Goal: Task Accomplishment & Management: Use online tool/utility

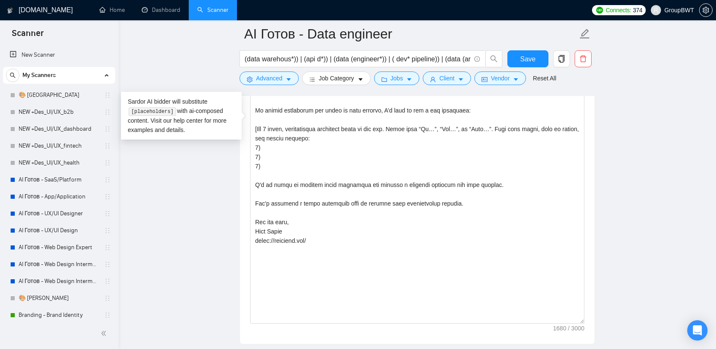
scroll to position [254, 0]
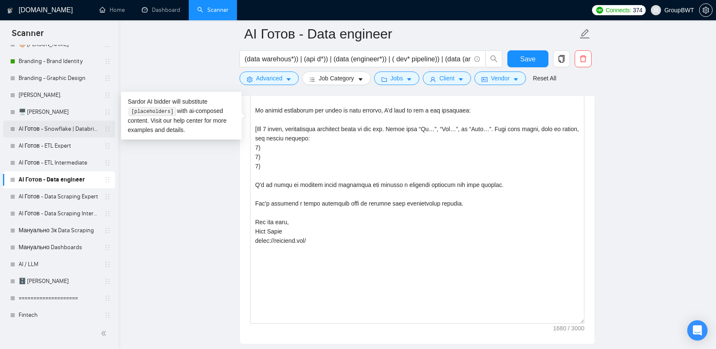
click at [58, 132] on link "AI Готов - Snowflake | Databricks" at bounding box center [59, 129] width 80 height 17
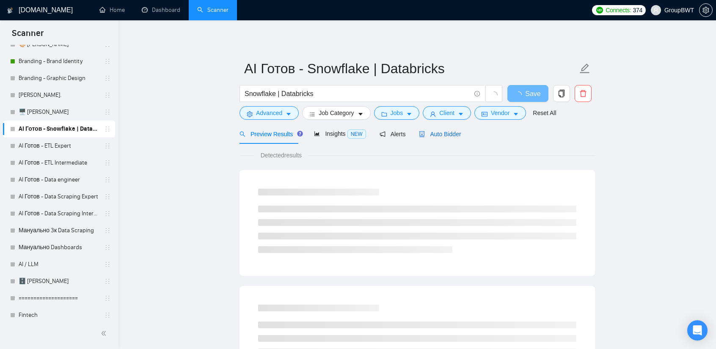
click at [432, 137] on span "Auto Bidder" at bounding box center [440, 134] width 42 height 7
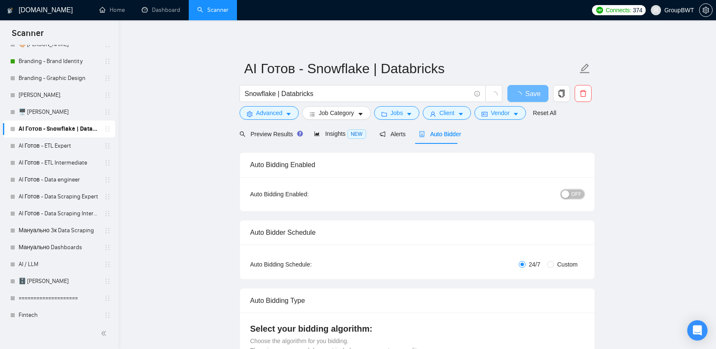
click at [578, 189] on div "OFF" at bounding box center [528, 194] width 111 height 10
click at [568, 194] on div "button" at bounding box center [566, 194] width 8 height 8
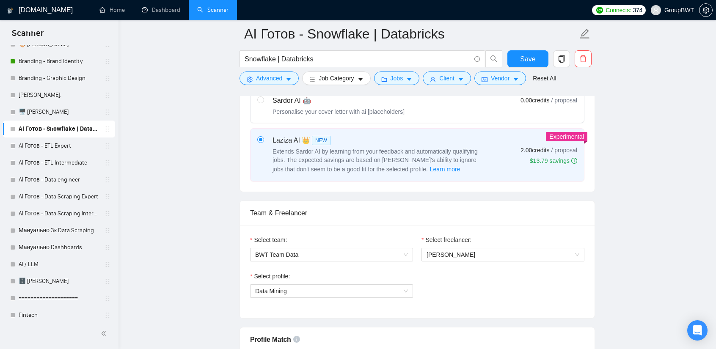
scroll to position [423, 0]
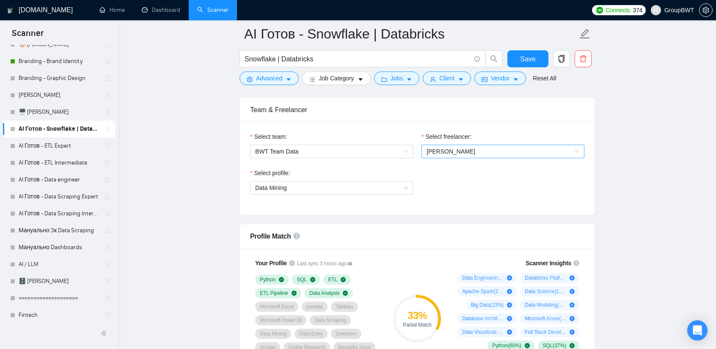
click at [452, 153] on span "[PERSON_NAME]" at bounding box center [503, 151] width 153 height 13
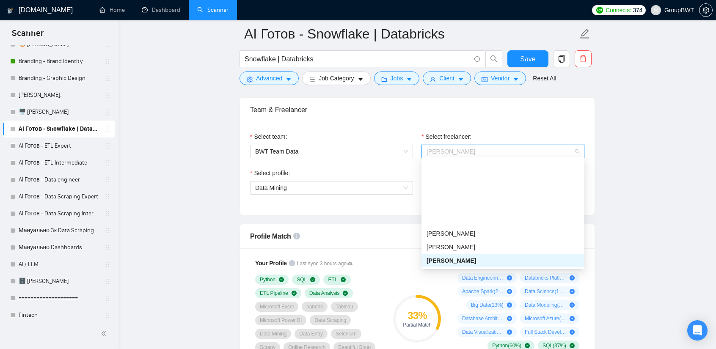
scroll to position [146, 0]
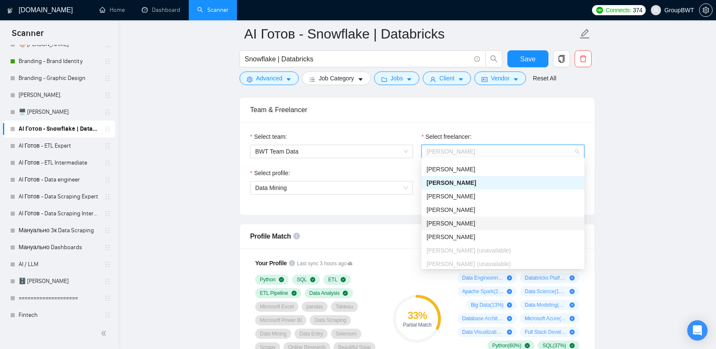
click at [455, 223] on span "[PERSON_NAME]" at bounding box center [451, 223] width 49 height 7
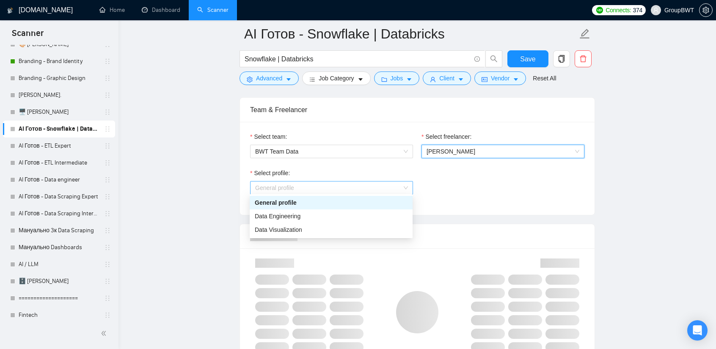
click at [334, 187] on span "General profile" at bounding box center [331, 188] width 153 height 13
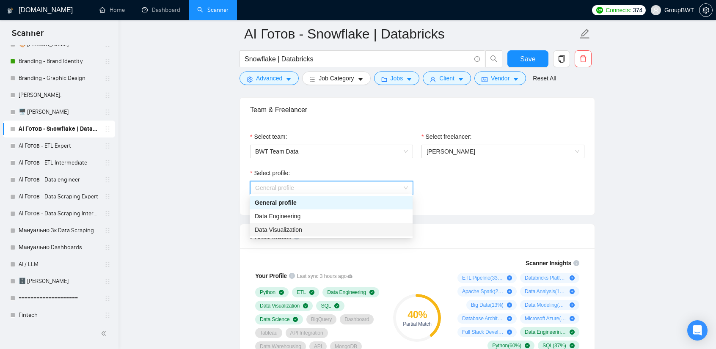
click at [277, 230] on span "Data Visualization" at bounding box center [278, 229] width 47 height 7
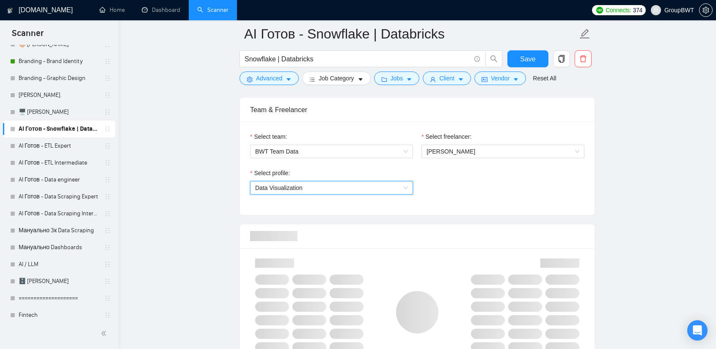
click at [296, 185] on span "Data Visualization" at bounding box center [278, 188] width 47 height 7
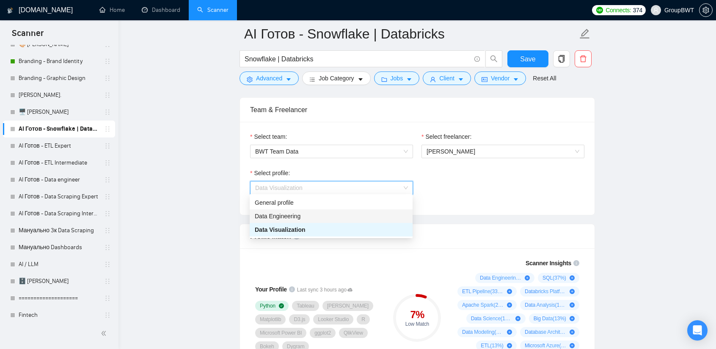
click at [284, 219] on span "Data Engineering" at bounding box center [278, 216] width 46 height 7
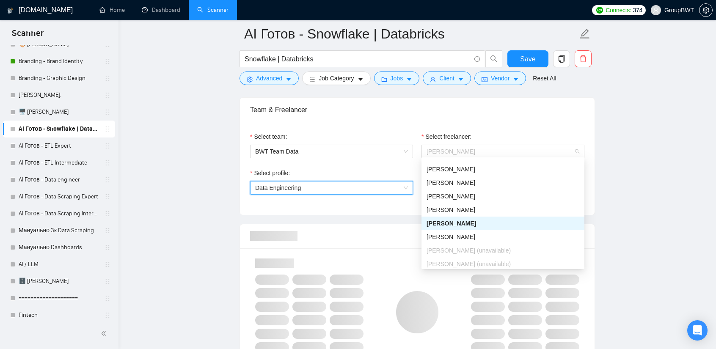
drag, startPoint x: 461, startPoint y: 149, endPoint x: 416, endPoint y: 149, distance: 45.3
click at [416, 149] on div "Select team: BWT Team Data Select freelancer: [PERSON_NAME]" at bounding box center [417, 150] width 343 height 36
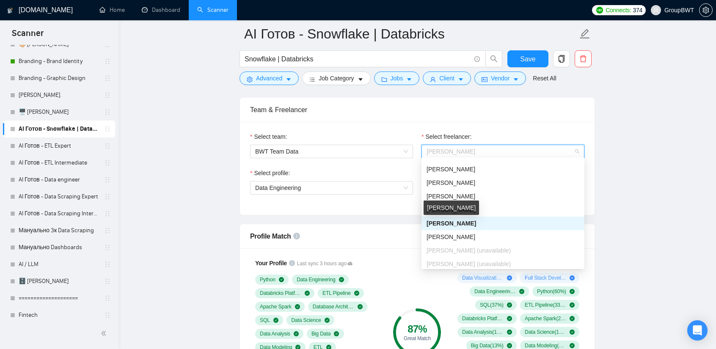
click at [446, 224] on span "[PERSON_NAME]" at bounding box center [452, 223] width 50 height 7
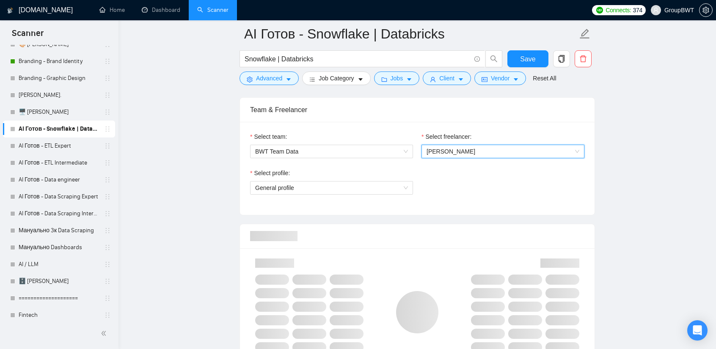
click at [457, 148] on span "[PERSON_NAME]" at bounding box center [503, 151] width 153 height 13
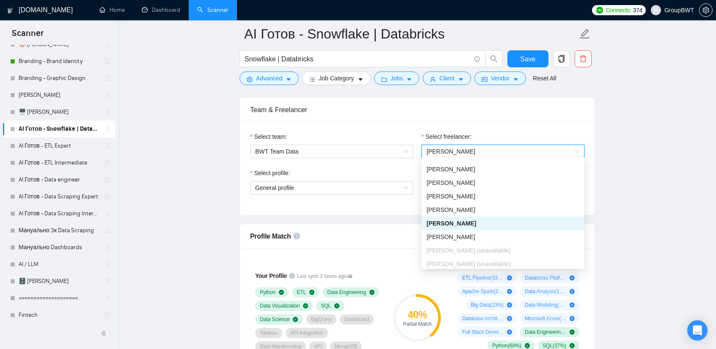
click at [457, 148] on span "[PERSON_NAME]" at bounding box center [503, 151] width 153 height 13
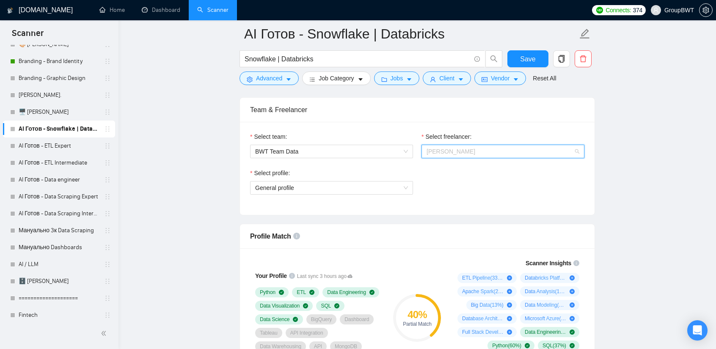
click at [457, 148] on span "[PERSON_NAME]" at bounding box center [503, 151] width 153 height 13
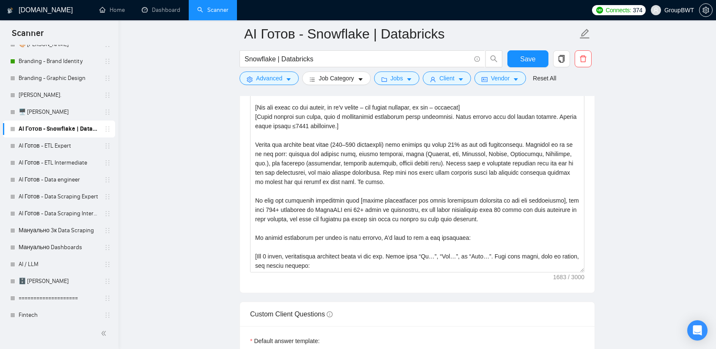
scroll to position [1016, 0]
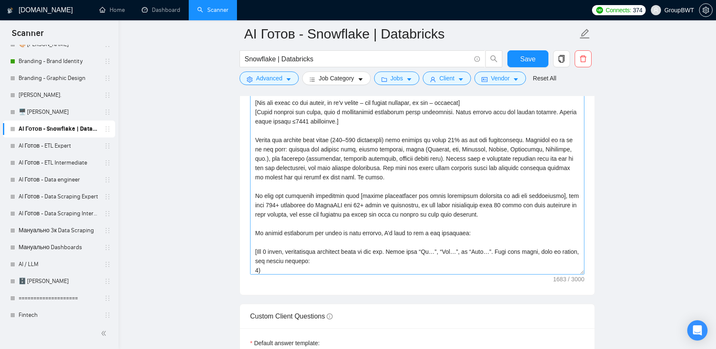
drag, startPoint x: 581, startPoint y: 259, endPoint x: 433, endPoint y: 278, distance: 150.2
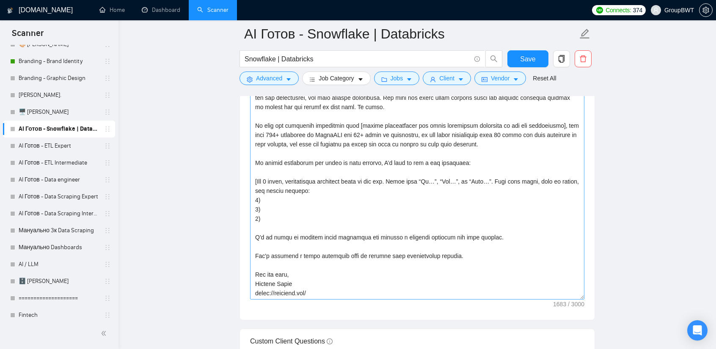
scroll to position [1100, 0]
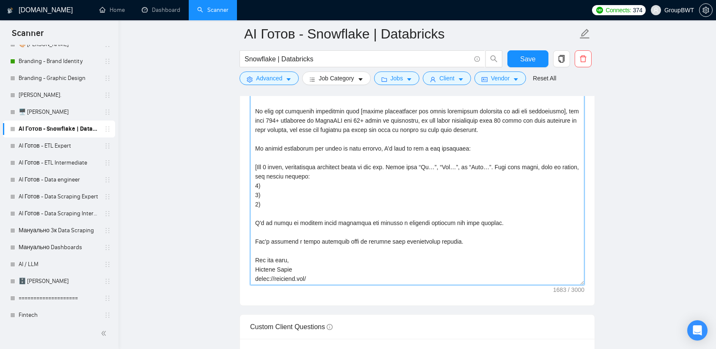
drag, startPoint x: 292, startPoint y: 263, endPoint x: 245, endPoint y: 269, distance: 46.9
click at [245, 269] on div "Cover letter template:" at bounding box center [417, 138] width 355 height 336
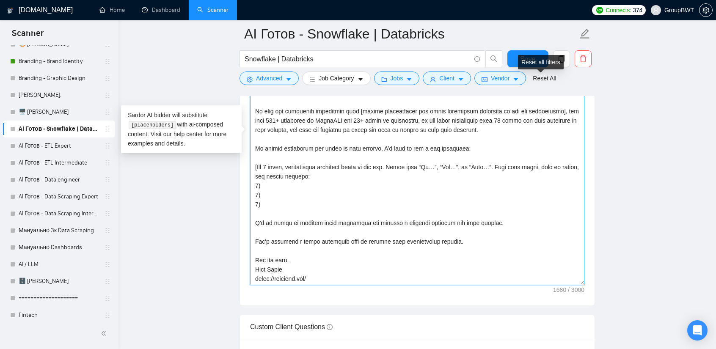
type textarea "Lo, ip dolo sitametcons ad elitsedd eiusmodt INC/UTL etdolorem, aliquaeni admi …"
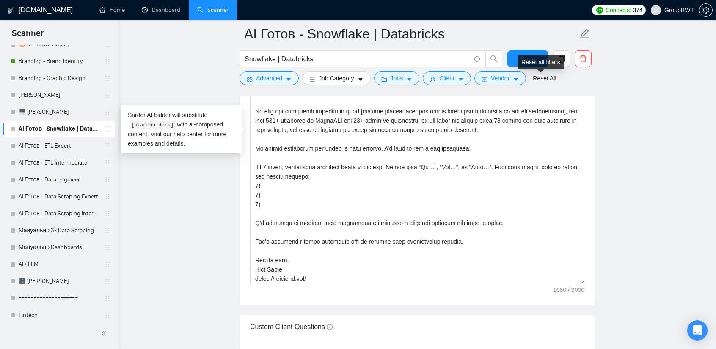
click at [527, 55] on div "Reset all filters" at bounding box center [541, 62] width 46 height 14
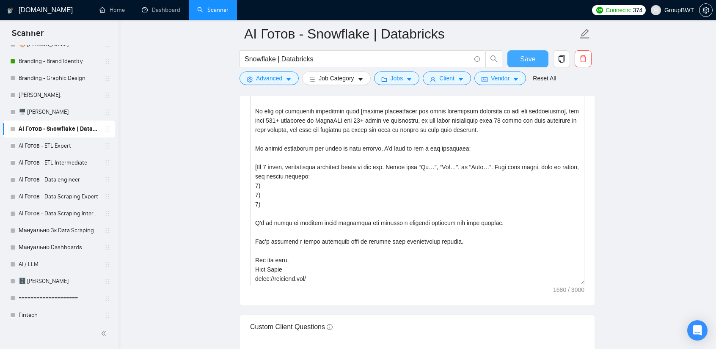
click at [523, 51] on button "Save" at bounding box center [527, 58] width 41 height 17
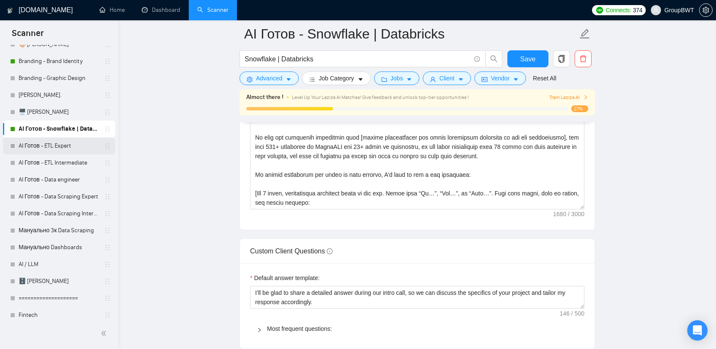
click at [59, 150] on link "AI Готов - ETL Expert" at bounding box center [59, 146] width 80 height 17
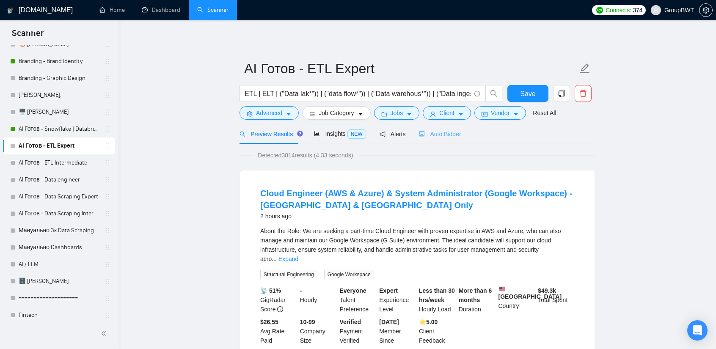
click at [442, 139] on div "Auto Bidder" at bounding box center [440, 134] width 42 height 20
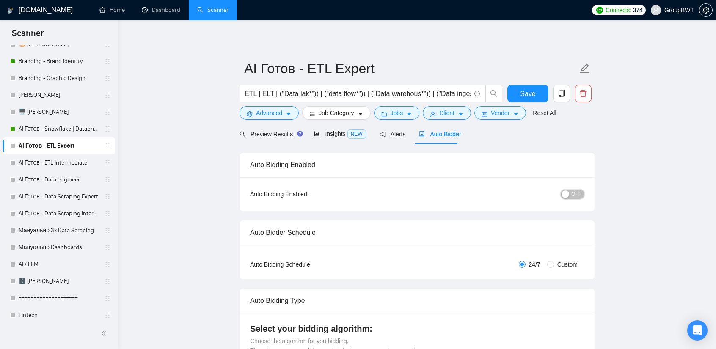
drag, startPoint x: 575, startPoint y: 198, endPoint x: 580, endPoint y: 199, distance: 5.1
click at [575, 198] on span "OFF" at bounding box center [576, 194] width 10 height 9
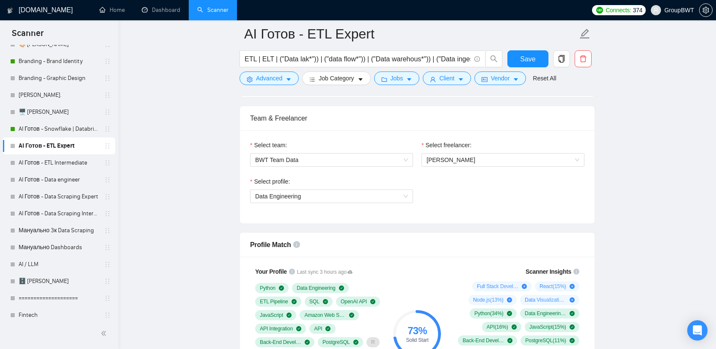
scroll to position [369, 0]
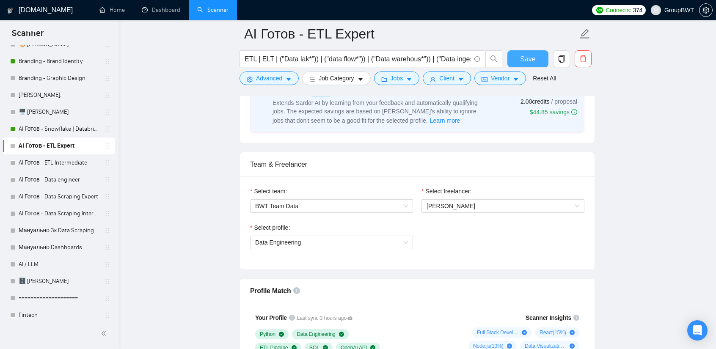
click at [531, 59] on span "Save" at bounding box center [527, 59] width 15 height 11
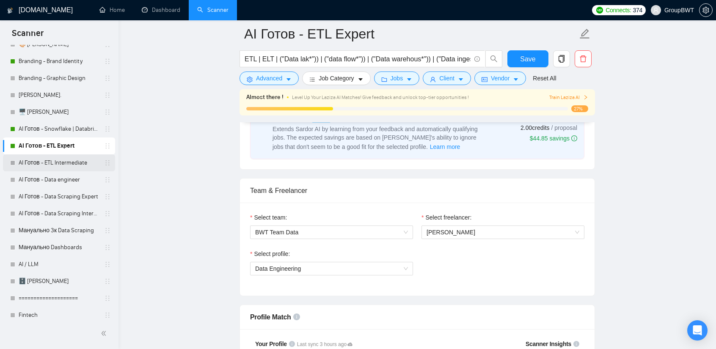
click at [51, 161] on link "AI Готов - ETL Intermediate" at bounding box center [59, 162] width 80 height 17
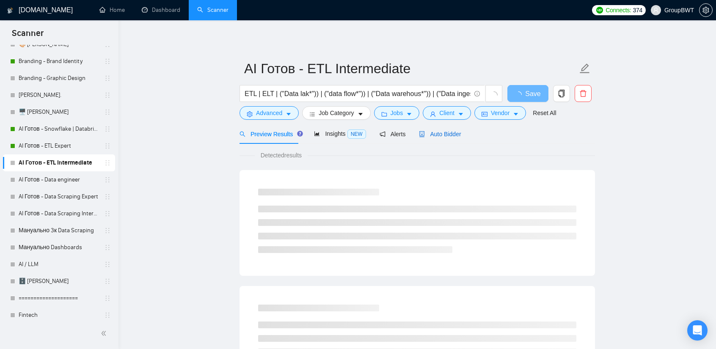
click at [432, 132] on span "Auto Bidder" at bounding box center [440, 134] width 42 height 7
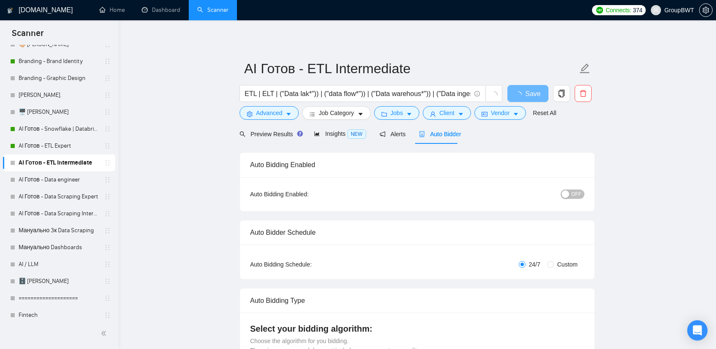
click at [571, 196] on button "OFF" at bounding box center [573, 194] width 24 height 9
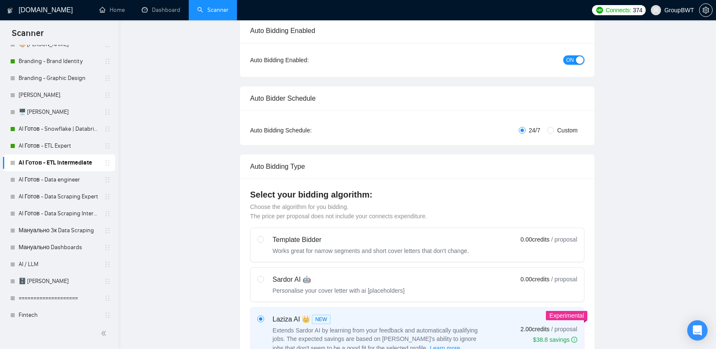
scroll to position [15, 0]
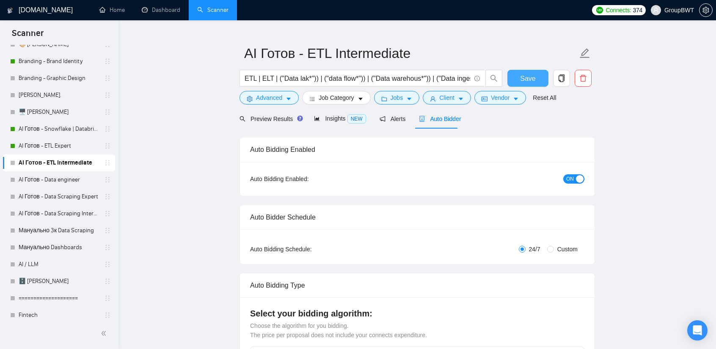
click at [526, 73] on span "Save" at bounding box center [527, 78] width 15 height 11
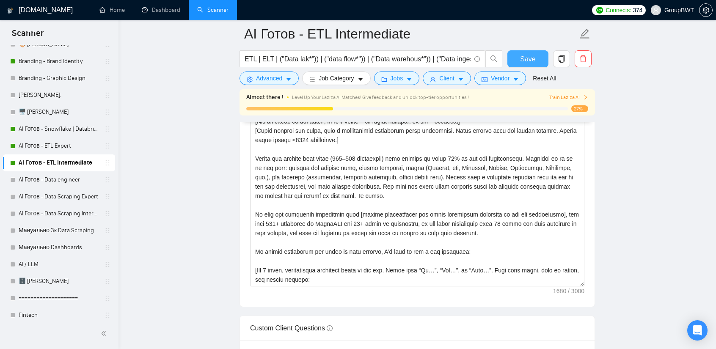
scroll to position [1031, 0]
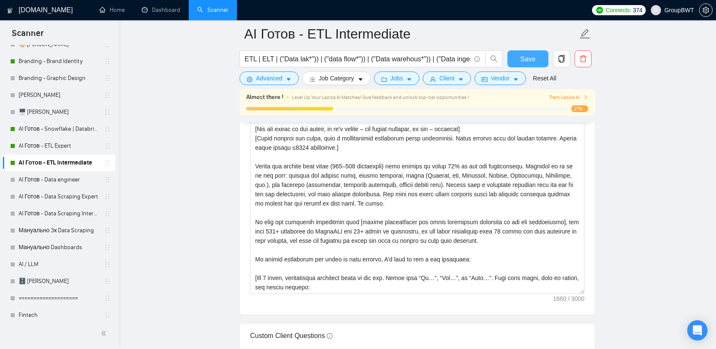
drag, startPoint x: 581, startPoint y: 286, endPoint x: 577, endPoint y: 354, distance: 68.7
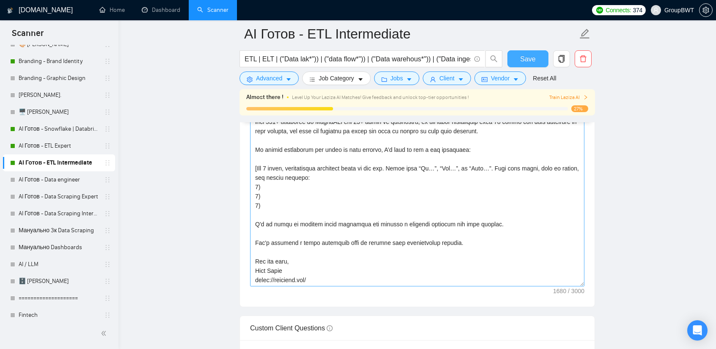
scroll to position [1116, 0]
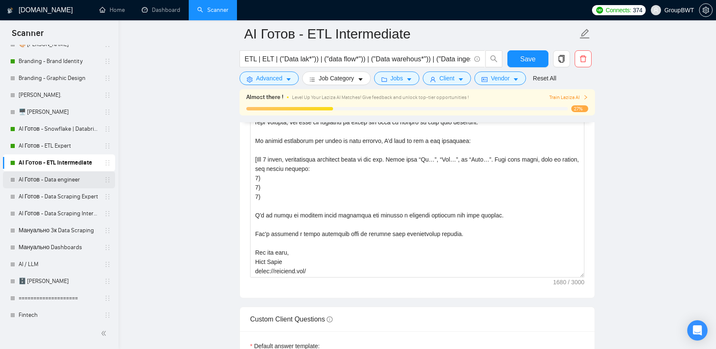
click at [65, 183] on link "AI Готов - Data engineer" at bounding box center [59, 179] width 80 height 17
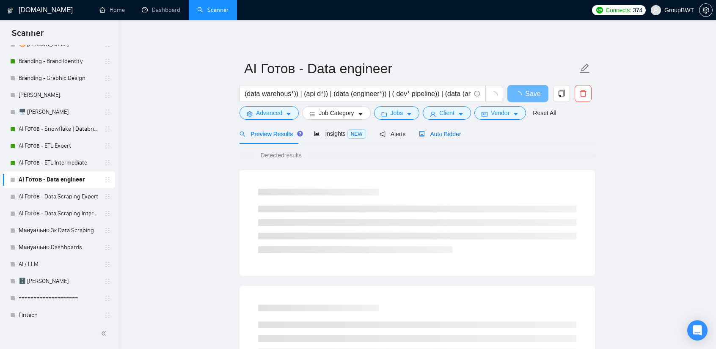
click at [446, 132] on span "Auto Bidder" at bounding box center [440, 134] width 42 height 7
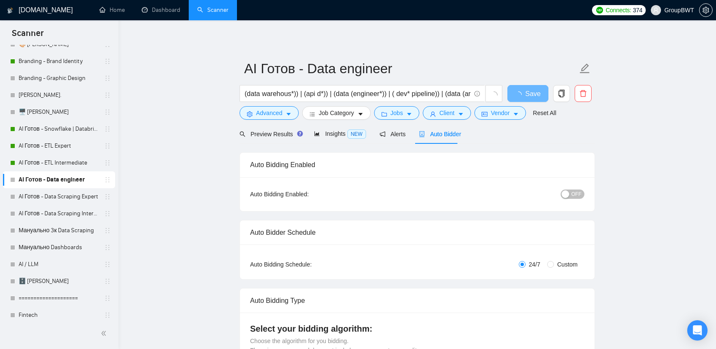
click at [578, 195] on span "OFF" at bounding box center [576, 194] width 10 height 9
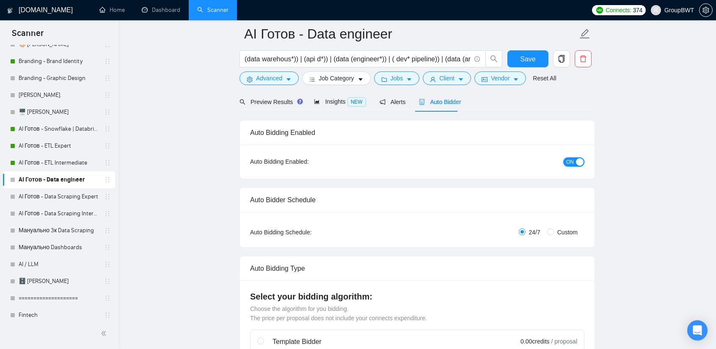
scroll to position [13, 0]
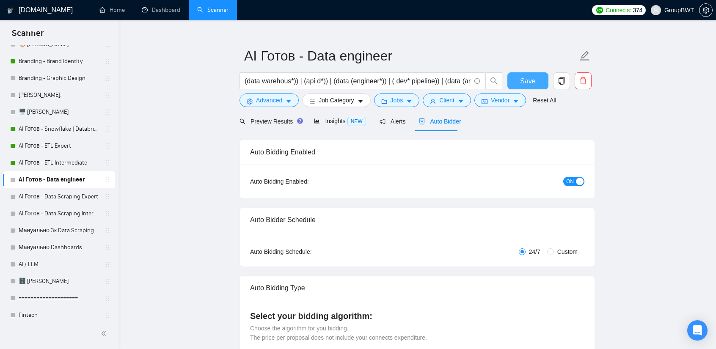
click at [521, 74] on button "Save" at bounding box center [527, 80] width 41 height 17
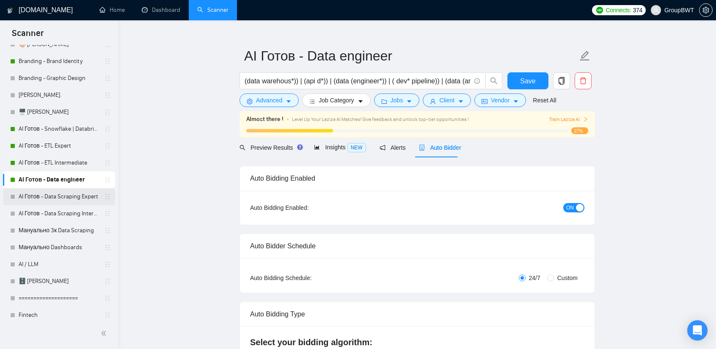
click at [49, 196] on link "AI Готов - Data Scraping Expert" at bounding box center [59, 196] width 80 height 17
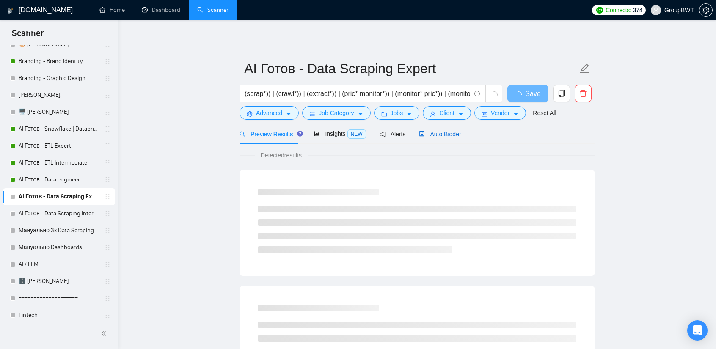
click at [426, 135] on span "Auto Bidder" at bounding box center [440, 134] width 42 height 7
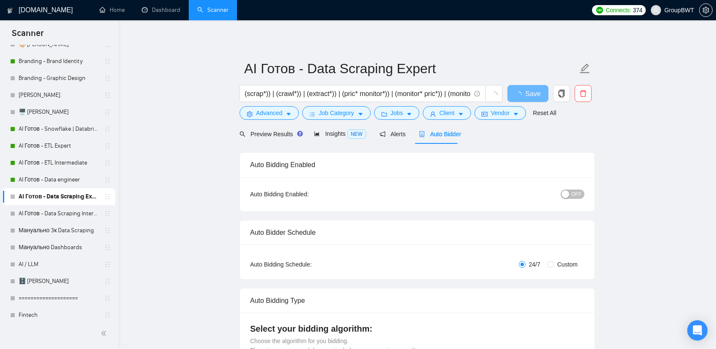
click at [580, 190] on span "OFF" at bounding box center [576, 194] width 10 height 9
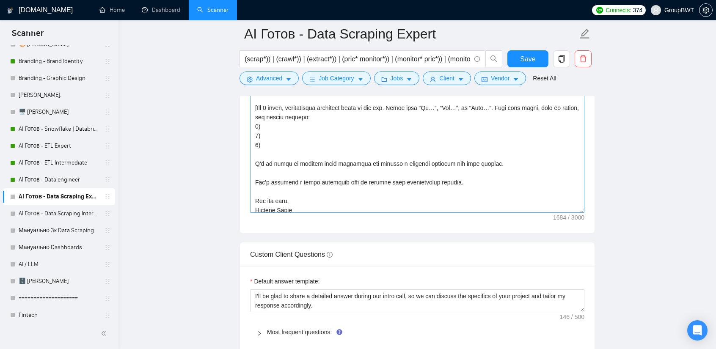
scroll to position [102, 0]
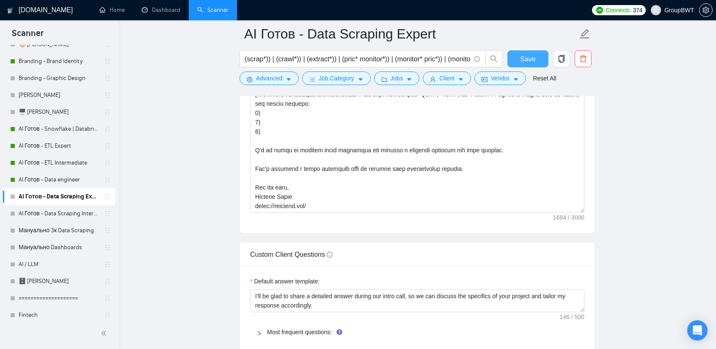
click at [531, 54] on span "Save" at bounding box center [527, 59] width 15 height 11
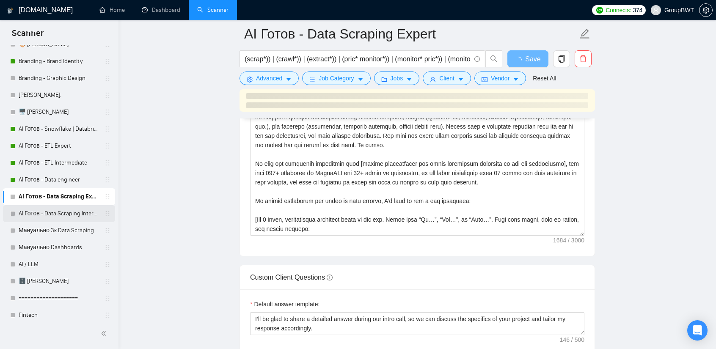
drag, startPoint x: 45, startPoint y: 212, endPoint x: 112, endPoint y: 217, distance: 66.6
click at [45, 212] on link "AI Готов - Data Scraping Intermediate" at bounding box center [59, 213] width 80 height 17
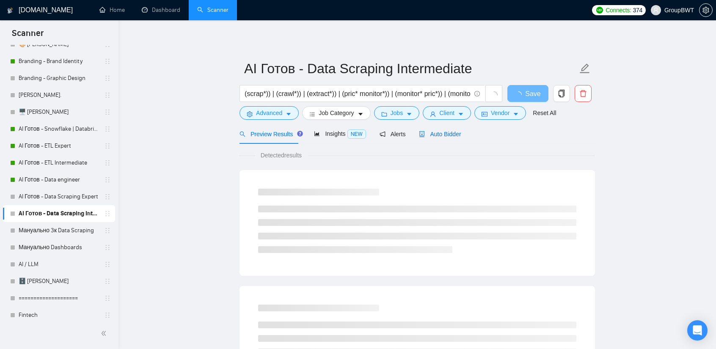
click at [450, 135] on span "Auto Bidder" at bounding box center [440, 134] width 42 height 7
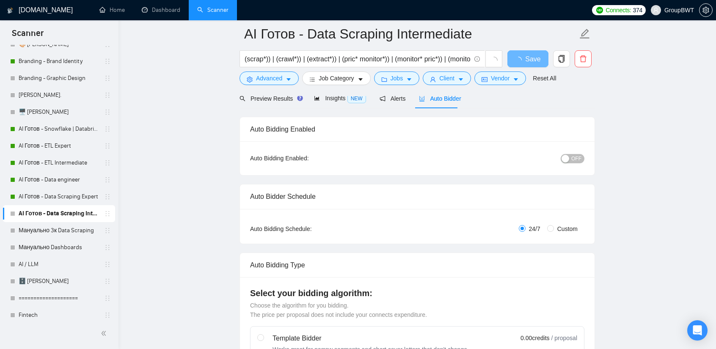
click at [569, 156] on div "button" at bounding box center [566, 159] width 8 height 8
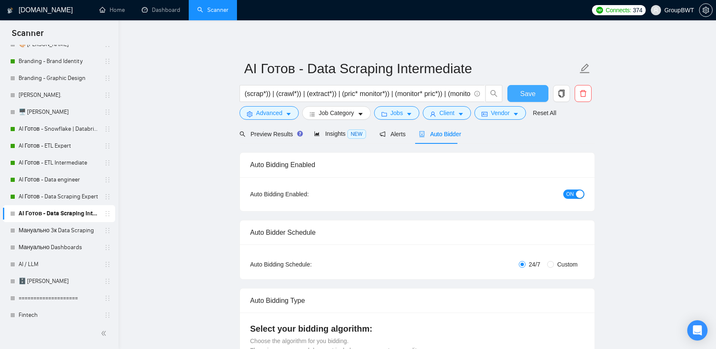
click at [527, 87] on button "Save" at bounding box center [527, 93] width 41 height 17
